Goal: Information Seeking & Learning: Learn about a topic

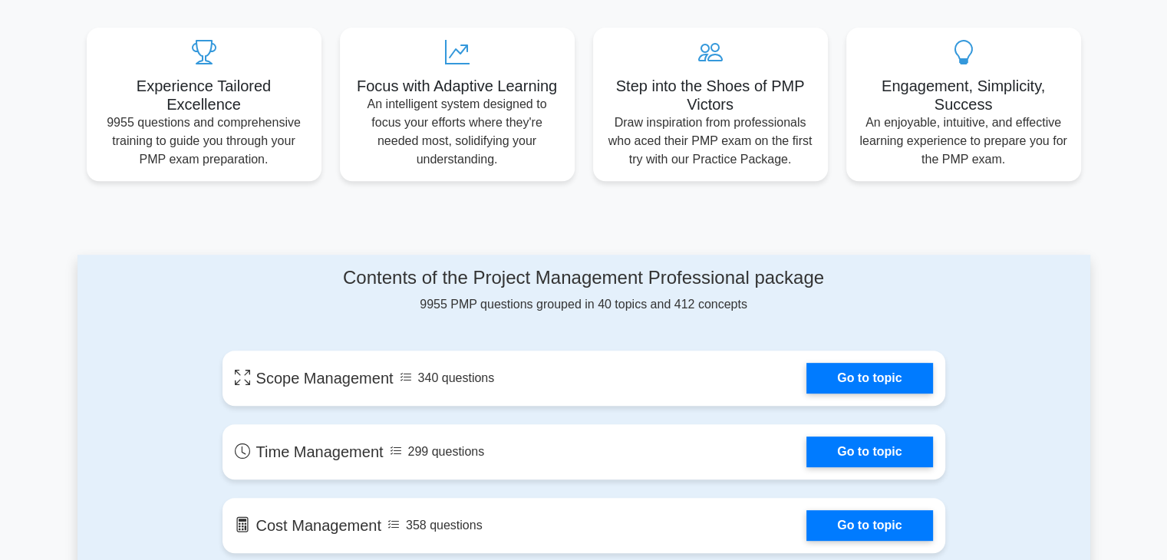
scroll to position [691, 0]
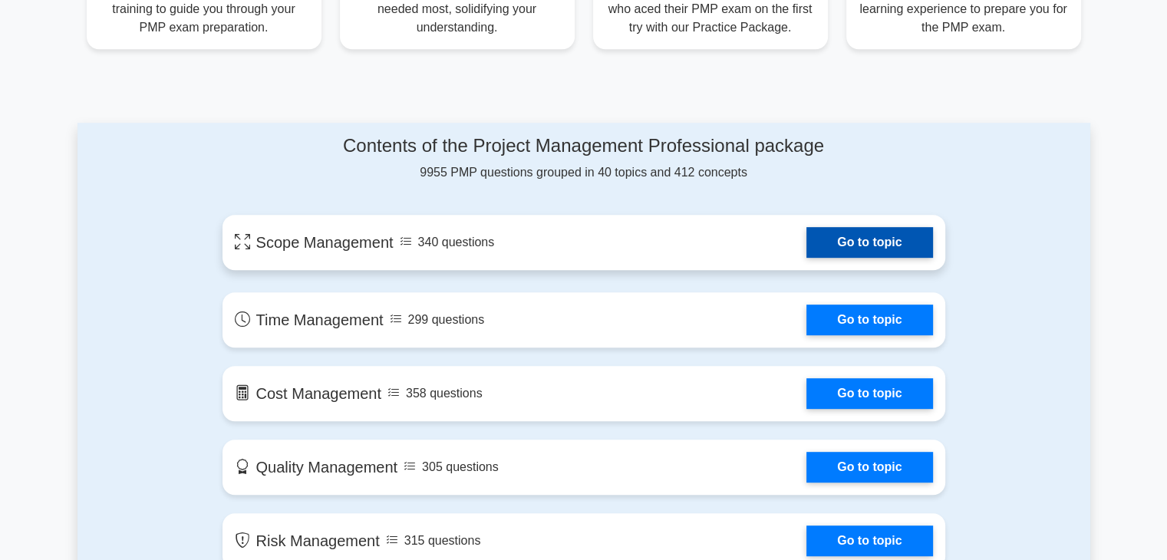
click at [807, 237] on link "Go to topic" at bounding box center [870, 242] width 126 height 31
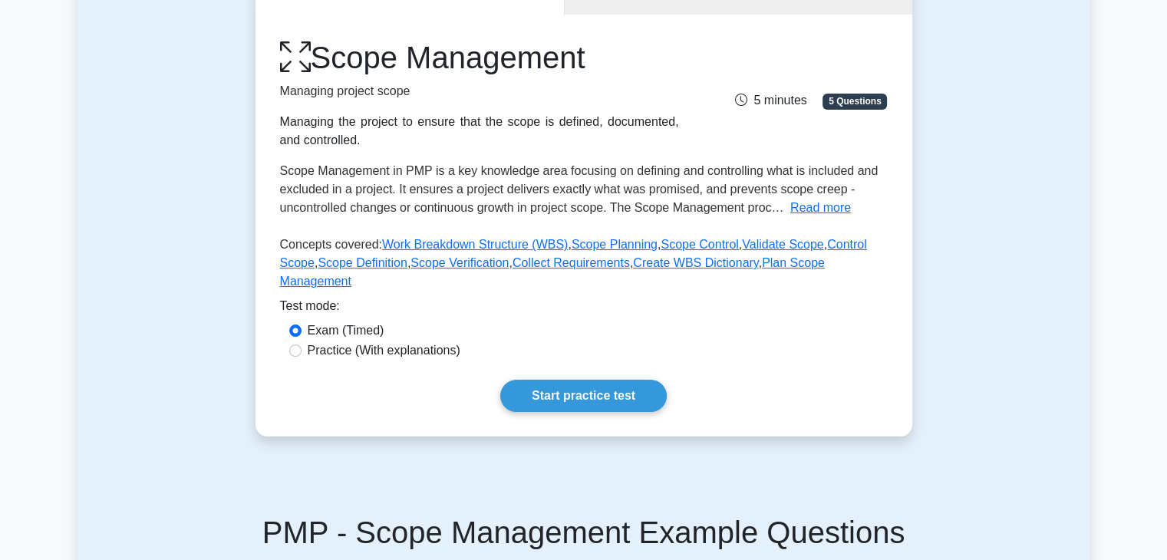
scroll to position [154, 0]
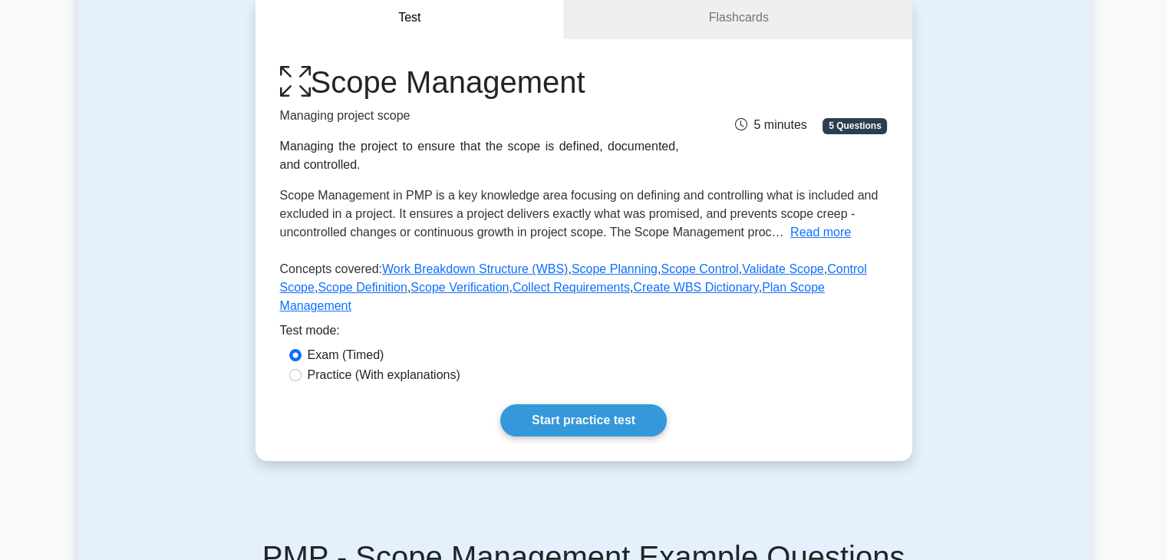
click at [381, 366] on label "Practice (With explanations)" at bounding box center [384, 375] width 153 height 18
click at [302, 369] on input "Practice (With explanations)" at bounding box center [295, 375] width 12 height 12
radio input "true"
click at [537, 405] on link "Start practice test" at bounding box center [583, 421] width 167 height 32
